Goal: Task Accomplishment & Management: Use online tool/utility

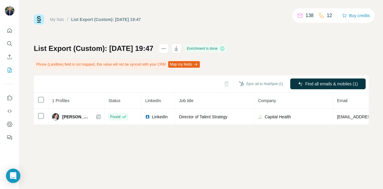
click at [128, 124] on td "Found" at bounding box center [123, 116] width 37 height 16
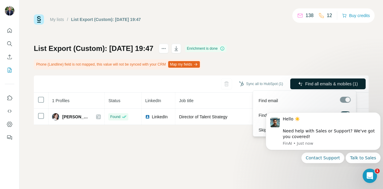
click at [319, 81] on span "Find all emails & mobiles (1)" at bounding box center [331, 84] width 53 height 6
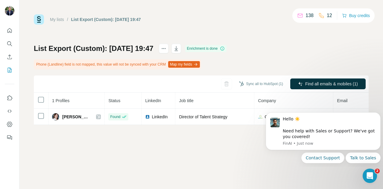
click at [224, 82] on div "Sync all to HubSpot (1) Find all emails & mobiles (1)" at bounding box center [201, 83] width 334 height 17
click at [250, 83] on button "Sync all to HubSpot (1)" at bounding box center [261, 83] width 52 height 9
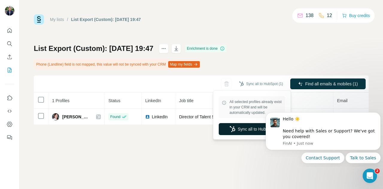
click at [245, 128] on button "Sync all to HubSpot" at bounding box center [251, 129] width 66 height 12
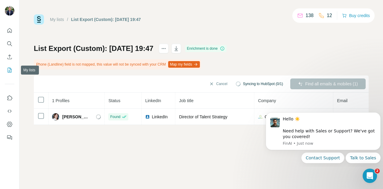
click at [10, 68] on icon "My lists" at bounding box center [10, 70] width 3 height 4
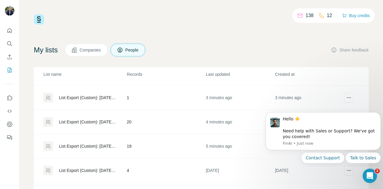
scroll to position [19, 0]
click at [378, 115] on icon "Dismiss notification" at bounding box center [378, 113] width 3 height 3
click at [378, 115] on icon "Dismiss notification" at bounding box center [378, 114] width 3 height 3
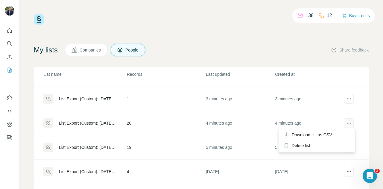
click at [345, 123] on icon "actions" at bounding box center [348, 123] width 6 height 6
click at [101, 123] on div "List Export (Custom): [DATE] 19:43" at bounding box center [88, 123] width 58 height 6
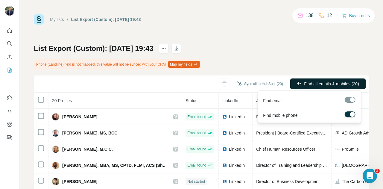
click at [304, 82] on span "Find all emails & mobiles (20)" at bounding box center [331, 84] width 55 height 6
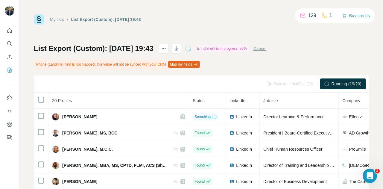
click at [198, 64] on icon "button" at bounding box center [195, 64] width 5 height 5
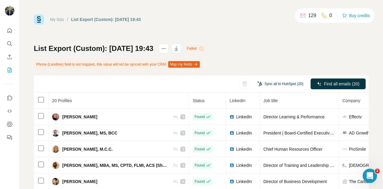
click at [274, 83] on button "Sync all to HubSpot (20)" at bounding box center [280, 83] width 54 height 9
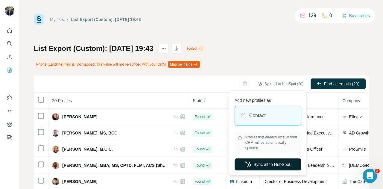
click at [269, 168] on button "Sync all to HubSpot" at bounding box center [267, 164] width 66 height 12
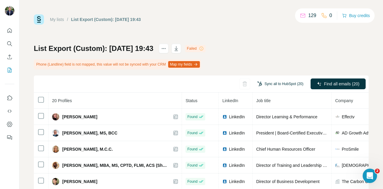
click at [262, 83] on button "Sync all to HubSpot (20)" at bounding box center [280, 83] width 54 height 9
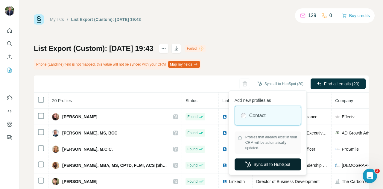
click at [263, 164] on button "Sync all to HubSpot" at bounding box center [267, 164] width 66 height 12
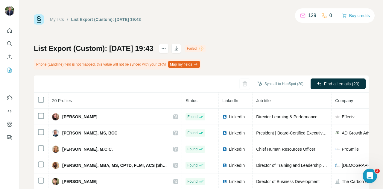
click at [252, 94] on th "LinkedIn" at bounding box center [235, 100] width 34 height 16
click at [206, 50] on div "Failed" at bounding box center [195, 48] width 21 height 7
click at [201, 48] on icon at bounding box center [201, 49] width 0 height 2
click at [57, 19] on link "My lists" at bounding box center [57, 19] width 14 height 5
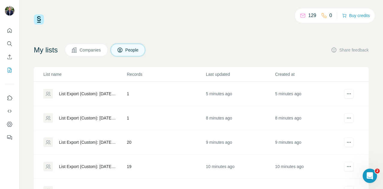
click at [127, 164] on td "19" at bounding box center [165, 166] width 79 height 24
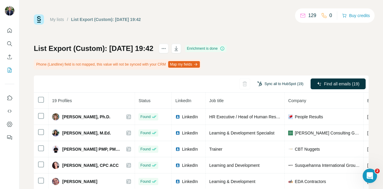
click at [262, 85] on button "Sync all to HubSpot (19)" at bounding box center [280, 83] width 54 height 9
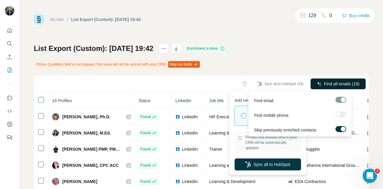
click at [316, 84] on icon "button" at bounding box center [318, 83] width 5 height 5
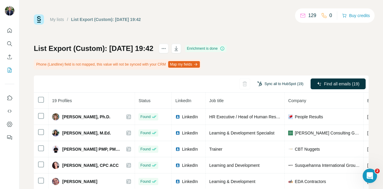
click at [268, 85] on button "Sync all to HubSpot (19)" at bounding box center [280, 83] width 54 height 9
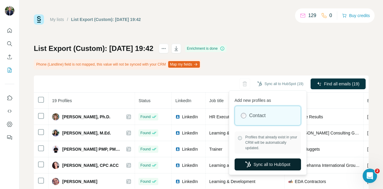
click at [266, 162] on button "Sync all to HubSpot" at bounding box center [267, 164] width 66 height 12
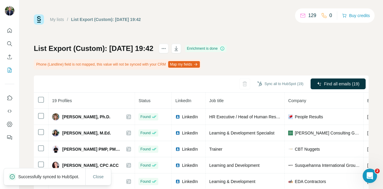
click at [52, 21] on link "My lists" at bounding box center [57, 19] width 14 height 5
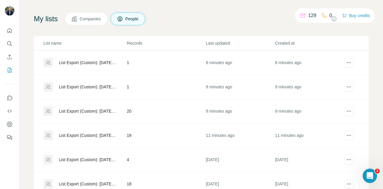
scroll to position [30, 0]
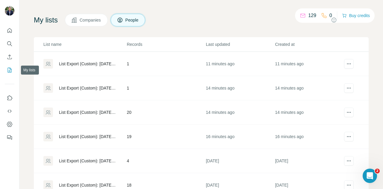
click at [9, 70] on icon "My lists" at bounding box center [10, 70] width 6 height 6
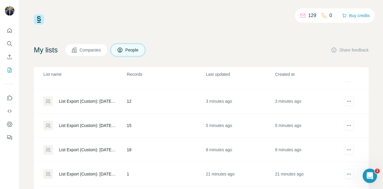
scroll to position [46, 0]
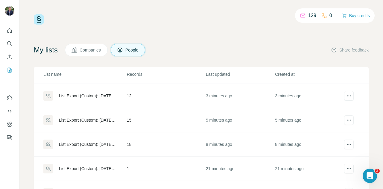
click at [126, 143] on td "18" at bounding box center [165, 144] width 79 height 24
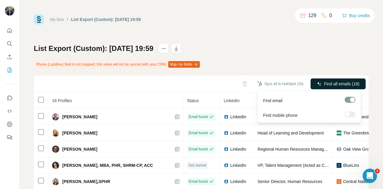
click at [316, 86] on button "Find all emails (18)" at bounding box center [337, 83] width 55 height 11
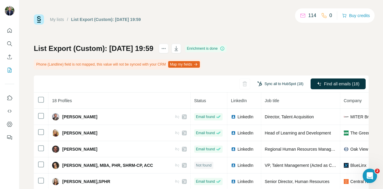
click at [278, 82] on button "Sync all to HubSpot (18)" at bounding box center [280, 83] width 54 height 9
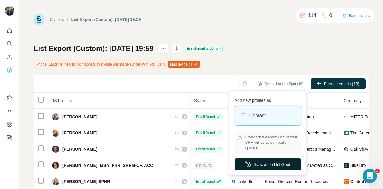
click at [264, 162] on button "Sync all to HubSpot" at bounding box center [267, 164] width 66 height 12
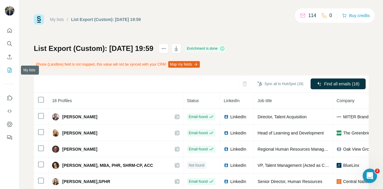
click at [10, 70] on icon "My lists" at bounding box center [10, 70] width 6 height 6
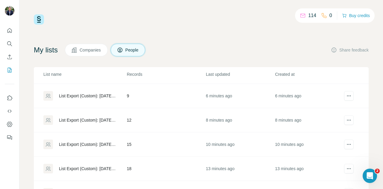
scroll to position [29, 0]
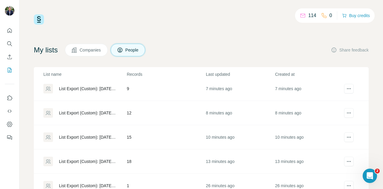
click at [98, 135] on div "List Export (Custom): 25/09/2025 20:02" at bounding box center [88, 137] width 58 height 6
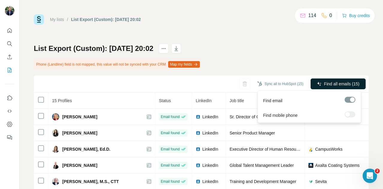
click at [317, 87] on button "Find all emails (15)" at bounding box center [337, 83] width 55 height 11
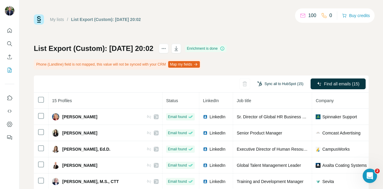
click at [289, 81] on button "Sync all to HubSpot (15)" at bounding box center [280, 83] width 54 height 9
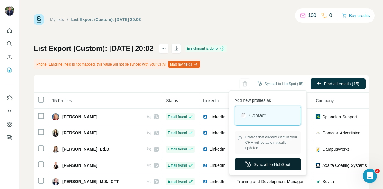
click at [262, 167] on button "Sync all to HubSpot" at bounding box center [267, 164] width 66 height 12
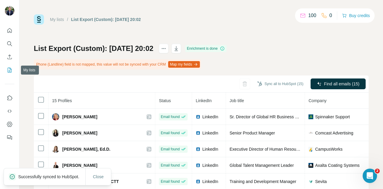
click at [9, 69] on icon "My lists" at bounding box center [10, 70] width 6 height 6
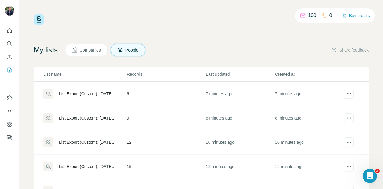
click at [103, 143] on div "List Export (Custom): 25/09/2025 20:04" at bounding box center [88, 142] width 58 height 6
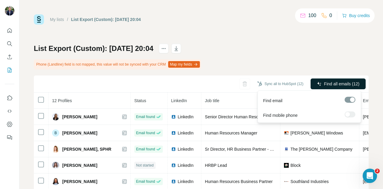
click at [316, 81] on button "Find all emails (12)" at bounding box center [337, 83] width 55 height 11
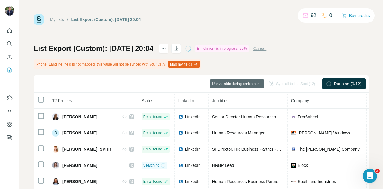
click at [309, 83] on div "Sync all to HubSpot (12)" at bounding box center [291, 83] width 54 height 11
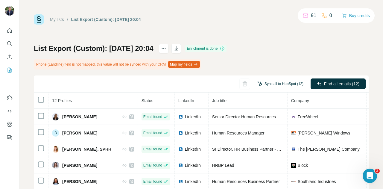
click at [285, 82] on button "Sync all to HubSpot (12)" at bounding box center [280, 83] width 54 height 9
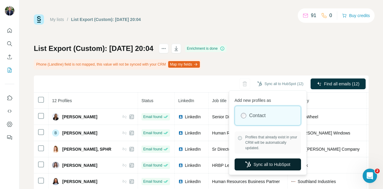
click at [269, 165] on button "Sync all to HubSpot" at bounding box center [267, 164] width 66 height 12
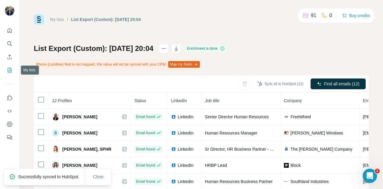
click at [12, 68] on icon "My lists" at bounding box center [10, 70] width 6 height 6
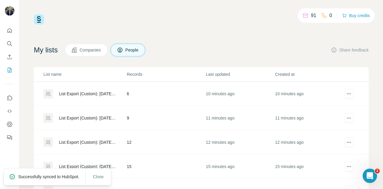
click at [91, 115] on div "List Export (Custom): 25/09/2025 20:06" at bounding box center [88, 118] width 58 height 6
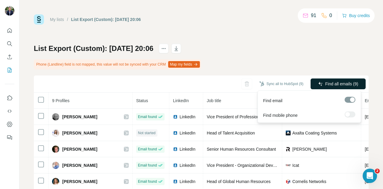
click at [325, 82] on span "Find all emails (9)" at bounding box center [341, 84] width 33 height 6
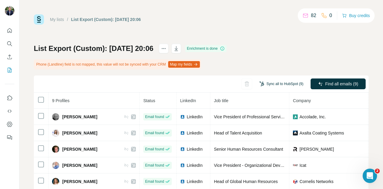
click at [292, 82] on button "Sync all to HubSpot (9)" at bounding box center [281, 83] width 52 height 9
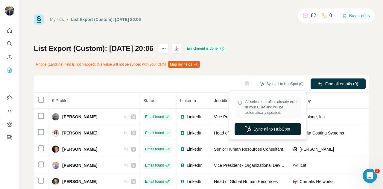
click at [276, 131] on button "Sync all to HubSpot" at bounding box center [267, 129] width 66 height 12
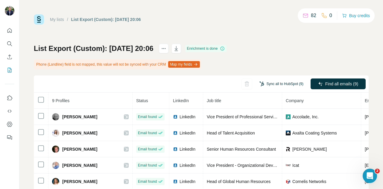
click at [282, 85] on button "Sync all to HubSpot (9)" at bounding box center [281, 83] width 52 height 9
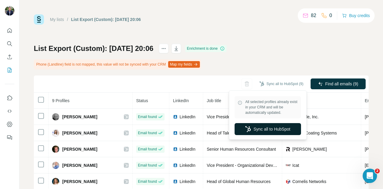
click at [274, 127] on button "Sync all to HubSpot" at bounding box center [267, 129] width 66 height 12
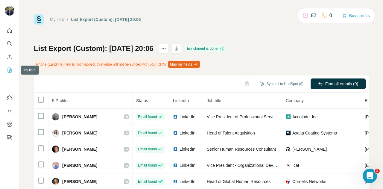
click at [9, 70] on icon "My lists" at bounding box center [10, 70] width 3 height 4
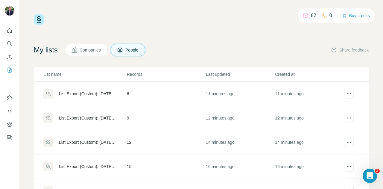
click at [92, 93] on div "List Export (Custom): 25/09/2025 20:07" at bounding box center [88, 94] width 58 height 6
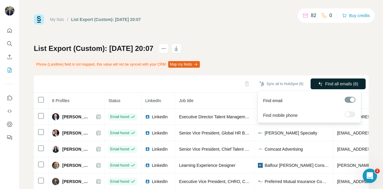
click at [310, 85] on button "Find all emails (6)" at bounding box center [337, 83] width 55 height 11
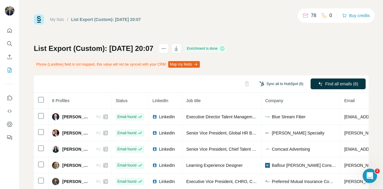
click at [289, 82] on button "Sync all to HubSpot (6)" at bounding box center [281, 83] width 52 height 9
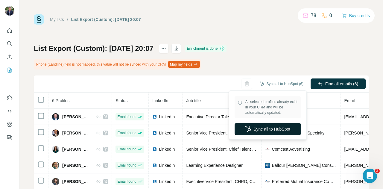
click at [270, 129] on button "Sync all to HubSpot" at bounding box center [267, 129] width 66 height 12
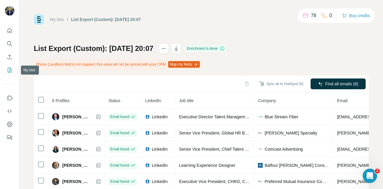
click at [7, 73] on icon "My lists" at bounding box center [10, 70] width 6 height 6
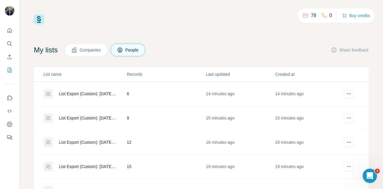
click at [310, 16] on p "78" at bounding box center [312, 15] width 5 height 7
click at [100, 51] on span "Companies" at bounding box center [90, 50] width 22 height 6
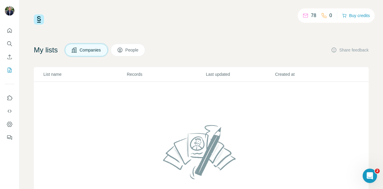
click at [131, 49] on span "People" at bounding box center [132, 50] width 14 height 6
